Goal: Transaction & Acquisition: Purchase product/service

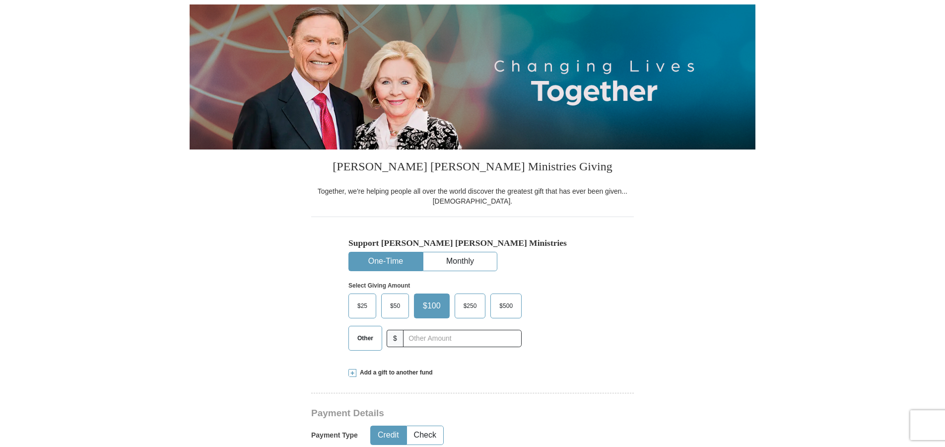
click at [364, 307] on span "$25" at bounding box center [362, 305] width 20 height 15
click at [0, 0] on input "$25" at bounding box center [0, 0] width 0 height 0
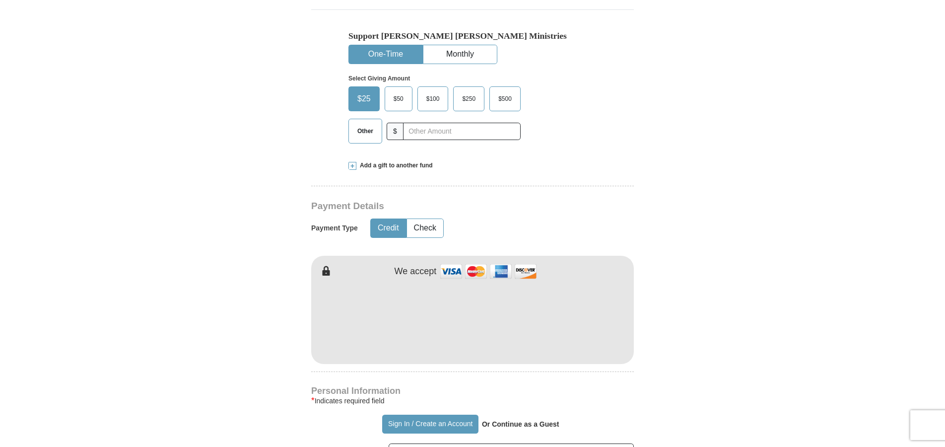
scroll to position [298, 0]
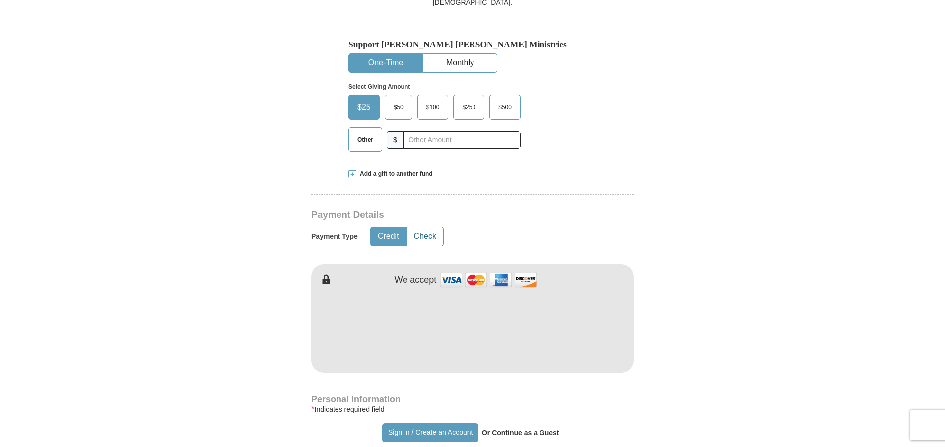
click at [434, 233] on button "Check" at bounding box center [425, 236] width 36 height 18
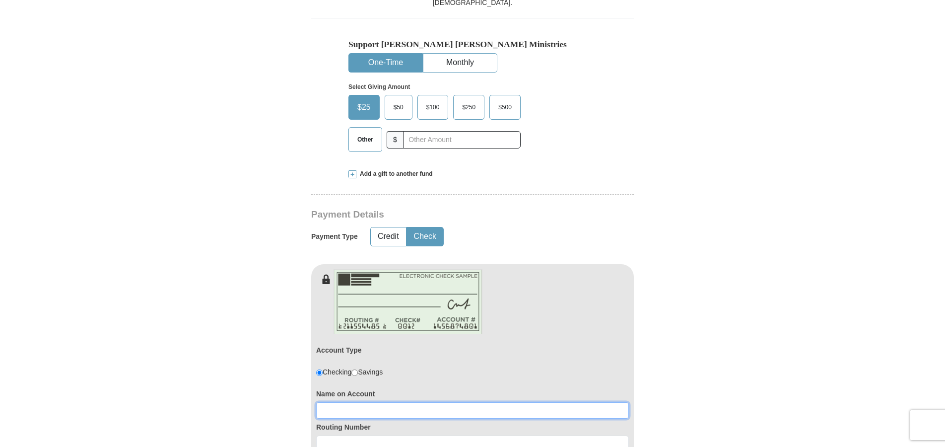
click at [384, 408] on input at bounding box center [472, 410] width 313 height 17
type input "[PERSON_NAME][GEOGRAPHIC_DATA]"
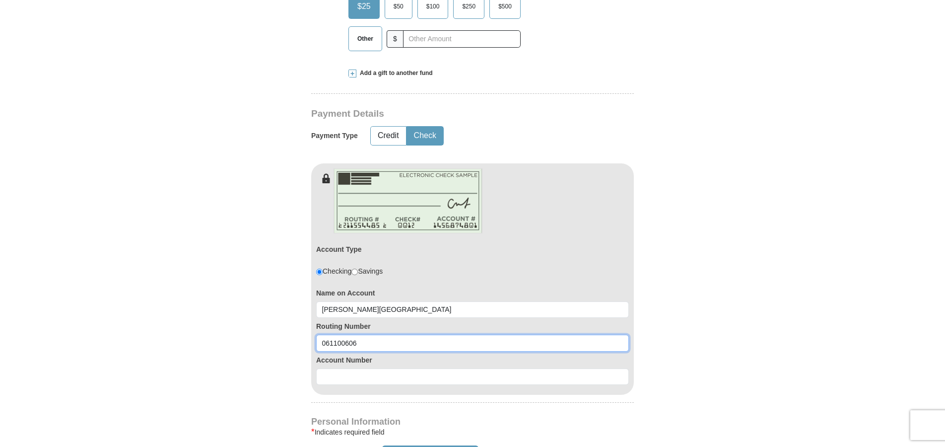
scroll to position [399, 0]
type input "061100606"
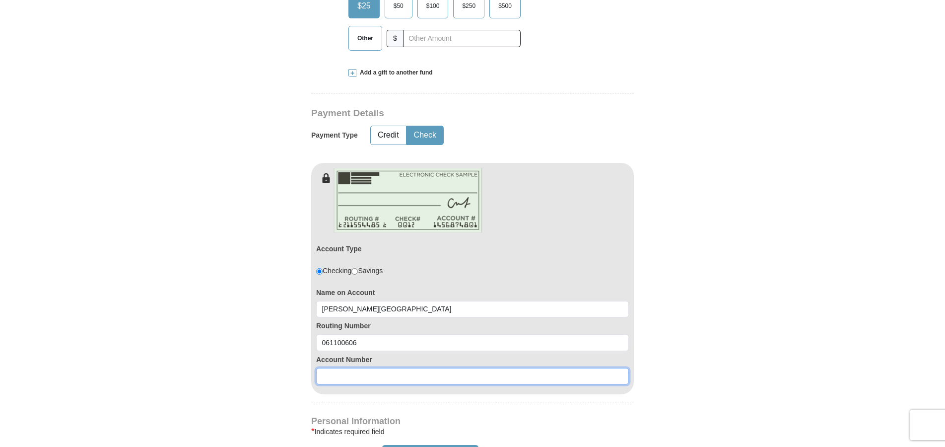
click at [397, 379] on input at bounding box center [472, 376] width 313 height 17
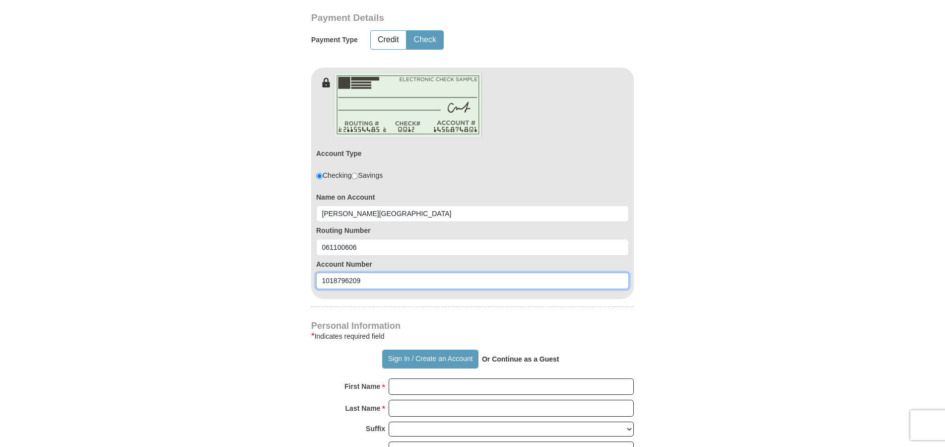
scroll to position [498, 0]
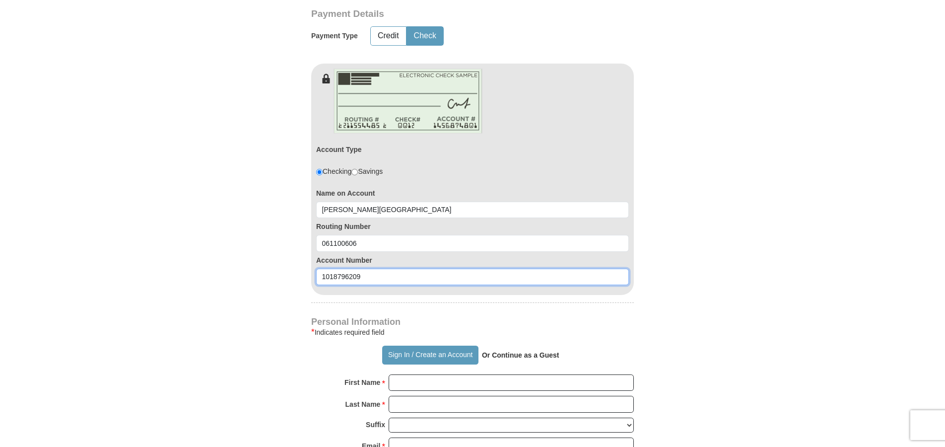
type input "1018796209"
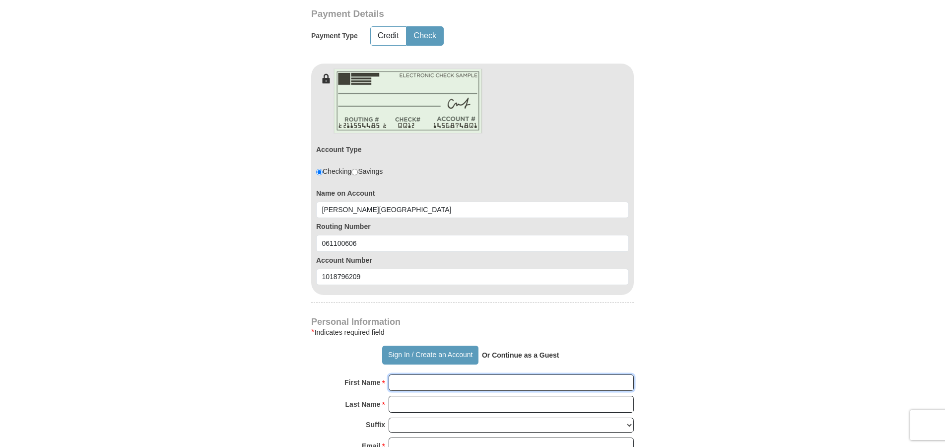
click at [408, 382] on input "First Name *" at bounding box center [511, 382] width 245 height 17
type input "[PERSON_NAME]"
type input "[GEOGRAPHIC_DATA]"
type input "[EMAIL_ADDRESS][DOMAIN_NAME]"
type input "[STREET_ADDRESS][PERSON_NAME]"
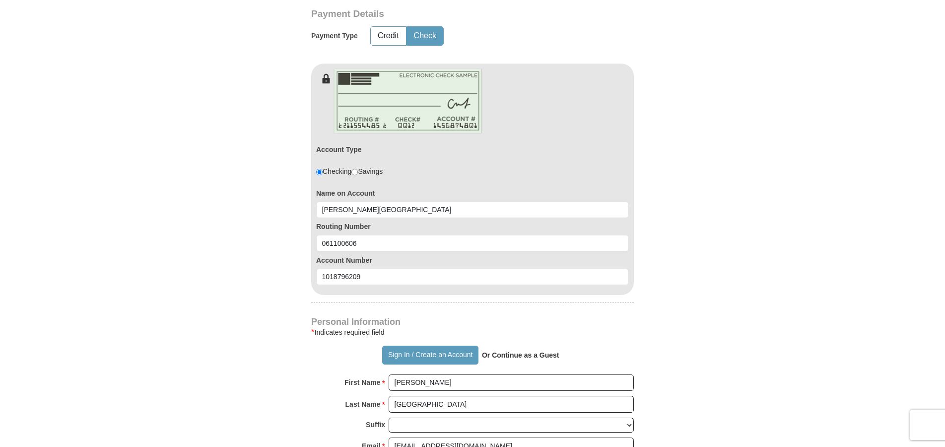
type input "[PERSON_NAME]"
select select "GA"
type input "30518"
type input "4045566076"
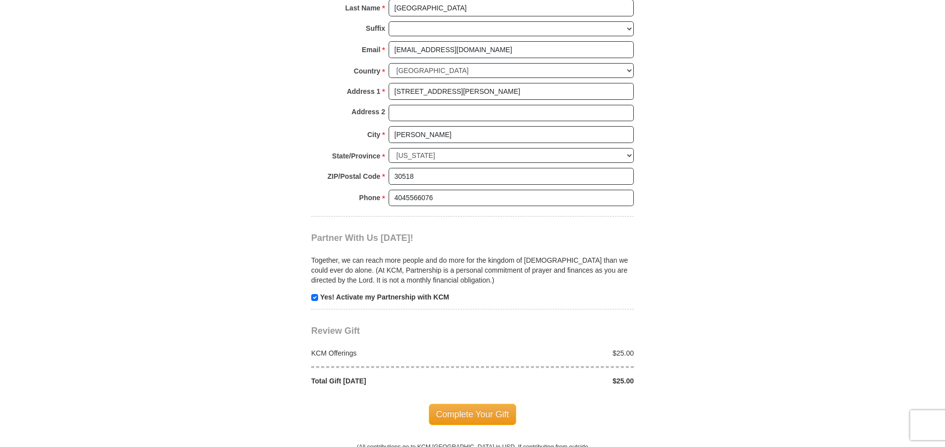
scroll to position [895, 0]
click at [469, 411] on span "Complete Your Gift" at bounding box center [473, 413] width 88 height 21
